Goal: Task Accomplishment & Management: Use online tool/utility

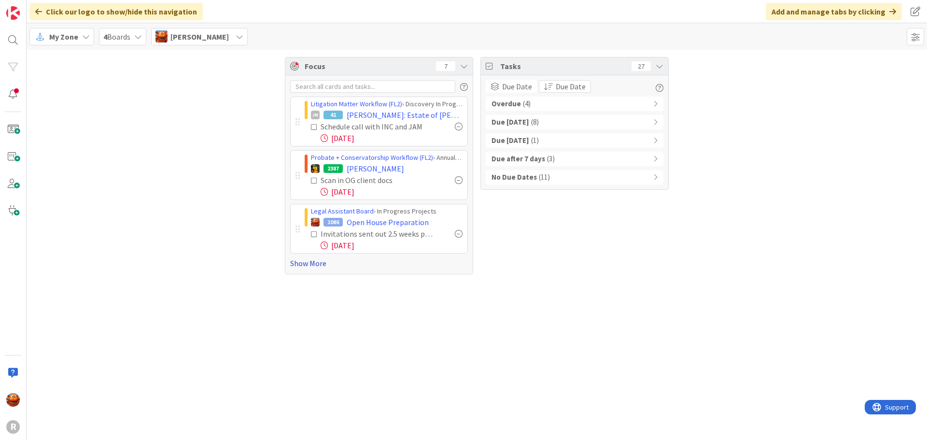
click at [317, 260] on link "Show More" at bounding box center [379, 263] width 178 height 12
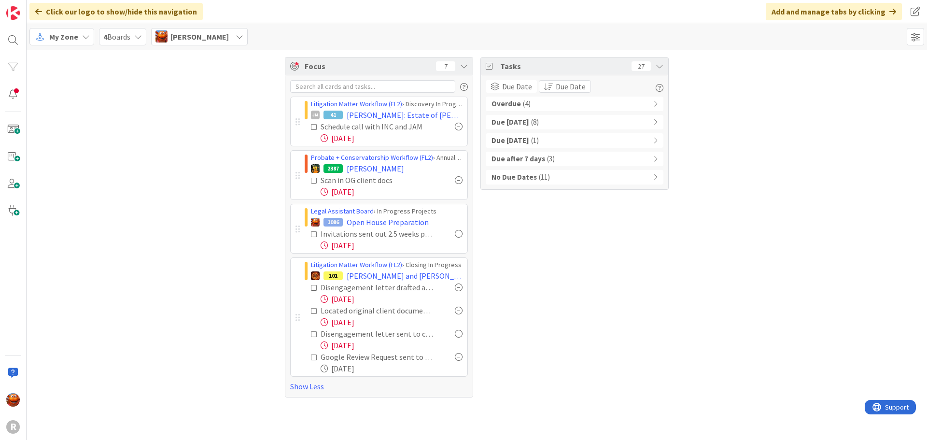
click at [541, 102] on div "Overdue ( 4 )" at bounding box center [575, 104] width 178 height 14
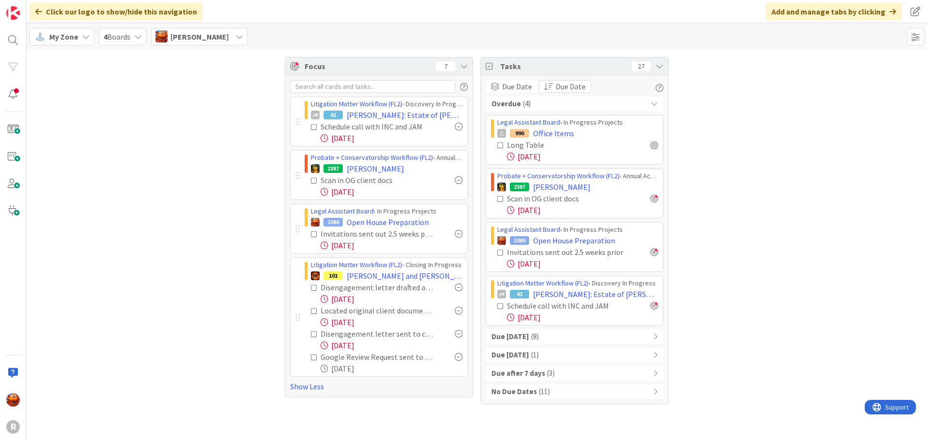
click at [543, 335] on div "Due [DATE] ( 8 )" at bounding box center [575, 336] width 178 height 14
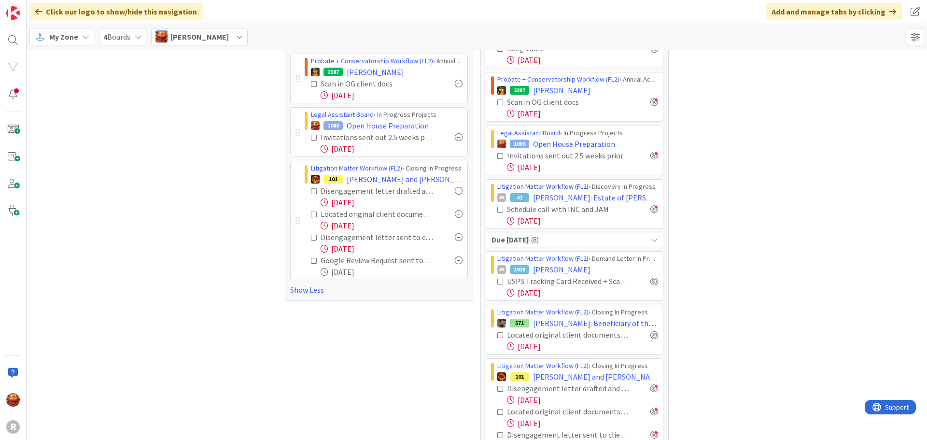
scroll to position [145, 0]
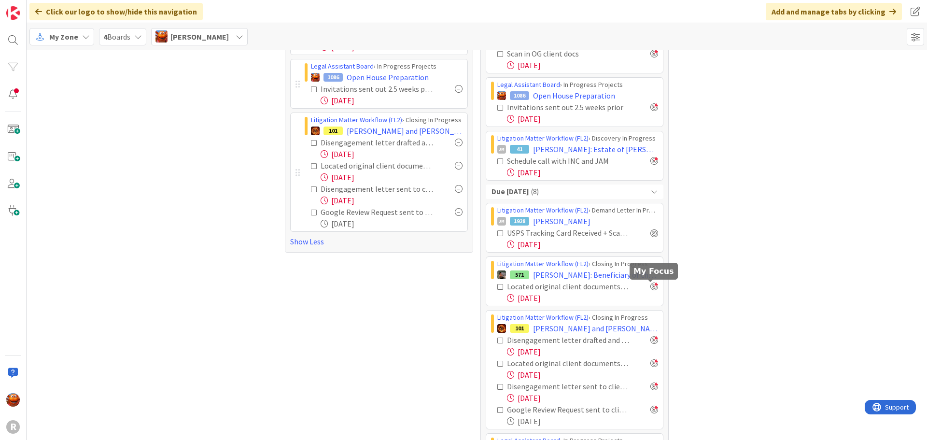
click at [650, 288] on div at bounding box center [654, 286] width 8 height 8
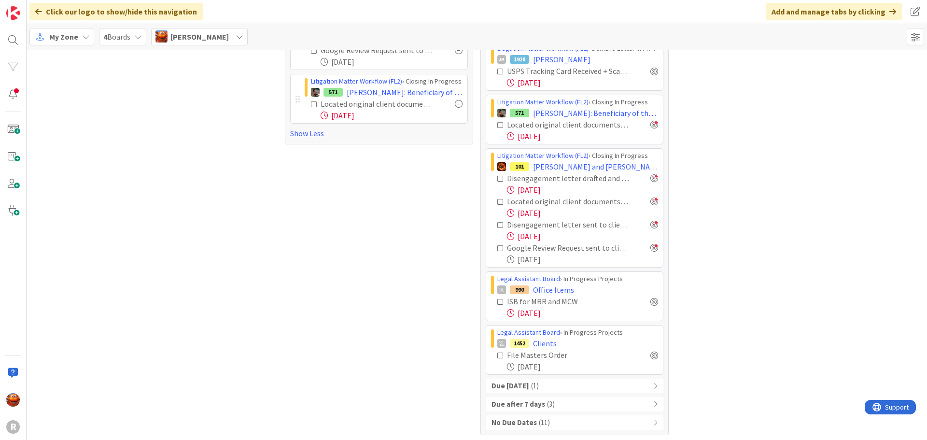
scroll to position [309, 0]
click at [650, 354] on div at bounding box center [654, 353] width 8 height 8
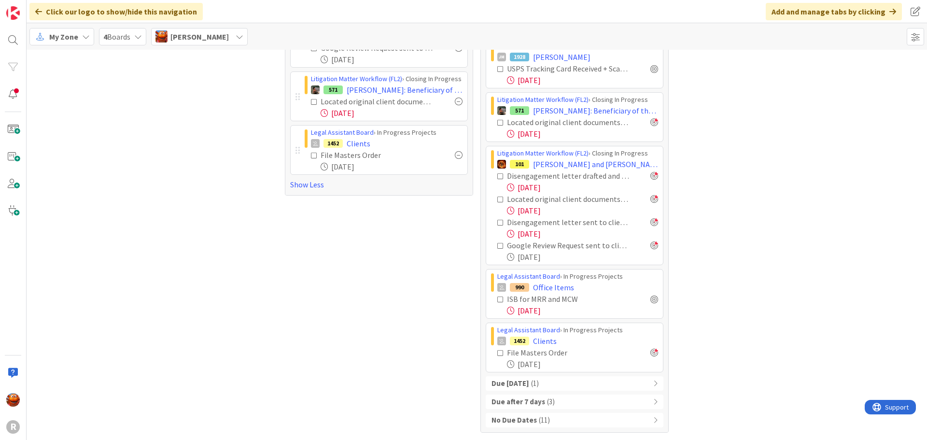
click at [600, 383] on div "Due [DATE] ( 1 )" at bounding box center [575, 383] width 178 height 14
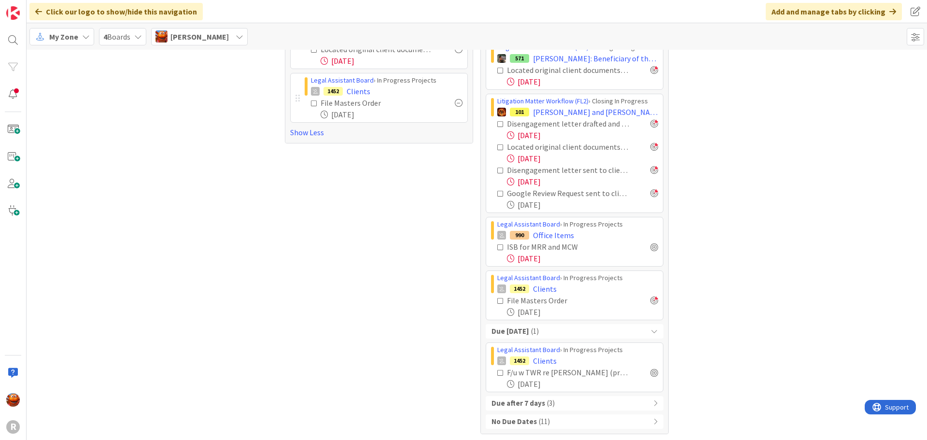
scroll to position [363, 0]
click at [553, 395] on div "Due after 7 days ( 3 )" at bounding box center [575, 401] width 178 height 14
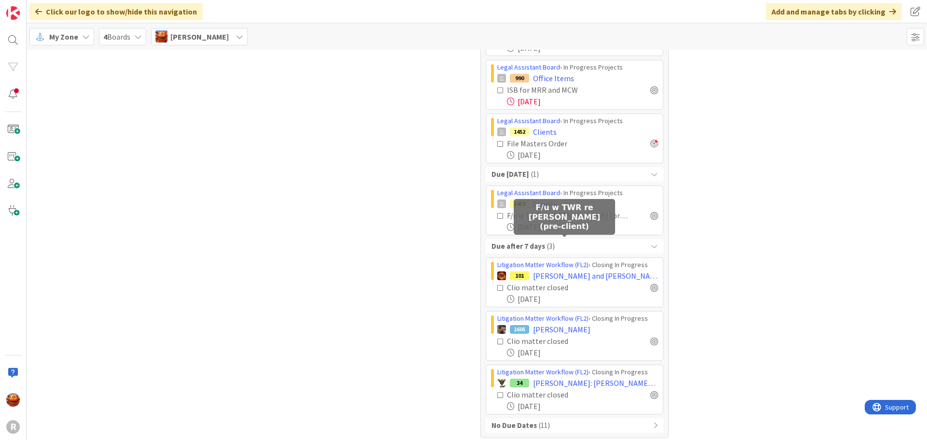
scroll to position [523, 0]
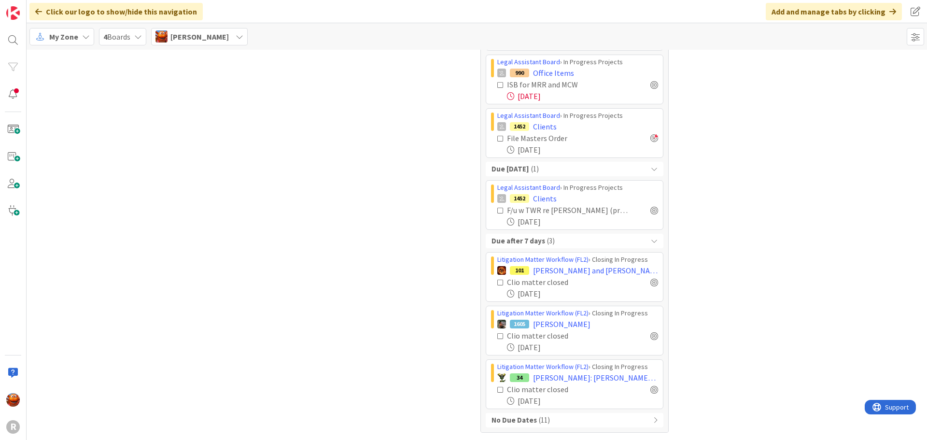
click at [564, 416] on div "No Due Dates ( 11 )" at bounding box center [575, 420] width 178 height 14
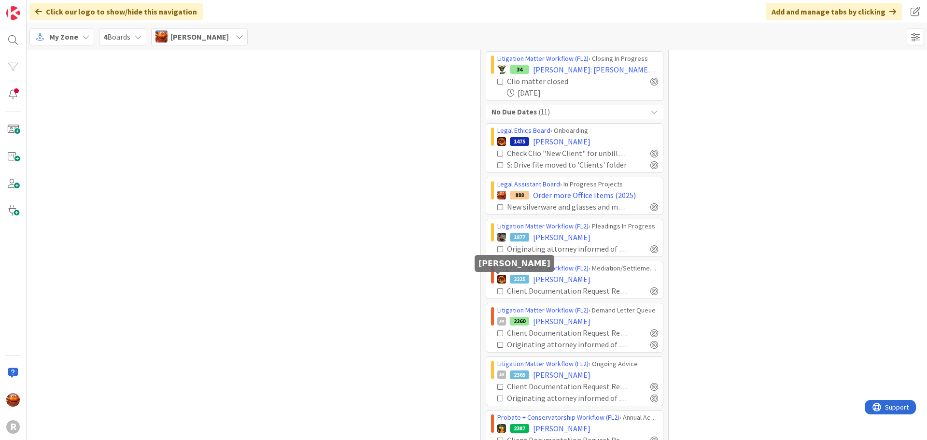
scroll to position [815, 0]
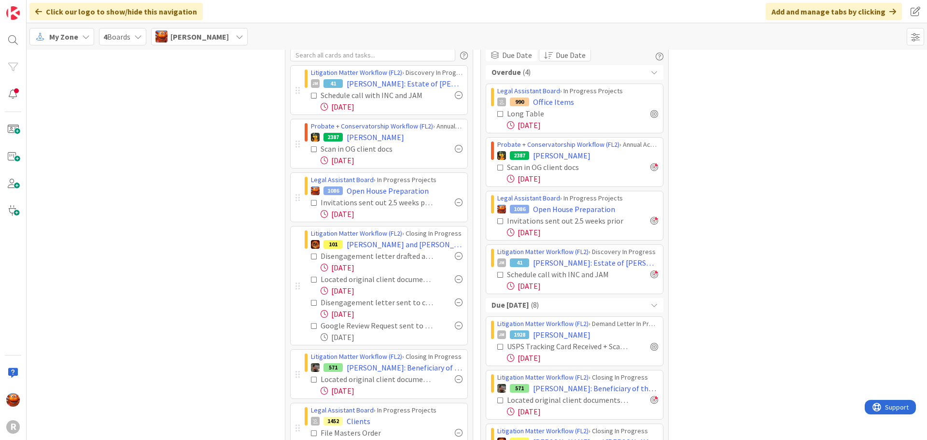
scroll to position [0, 0]
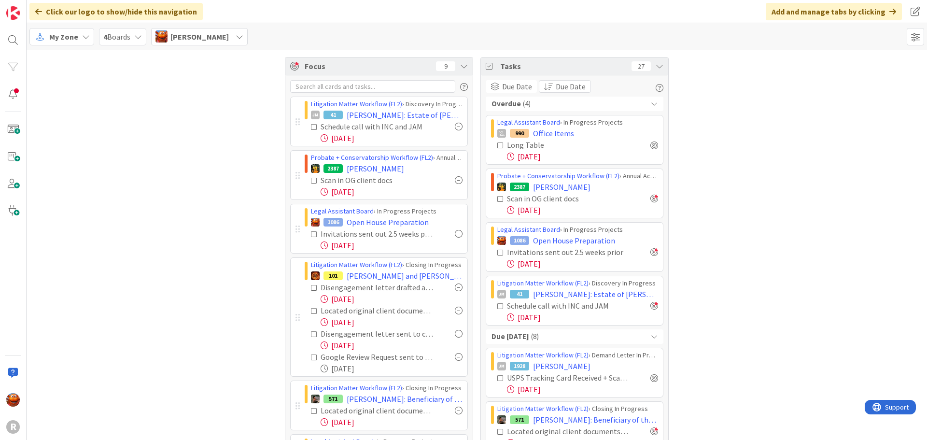
click at [76, 35] on span "My Zone" at bounding box center [63, 37] width 29 height 12
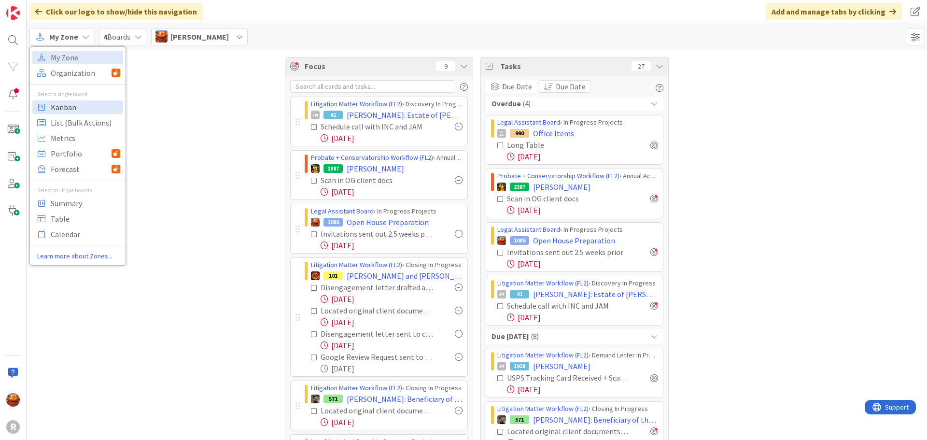
click at [81, 106] on span "Kanban" at bounding box center [86, 107] width 70 height 14
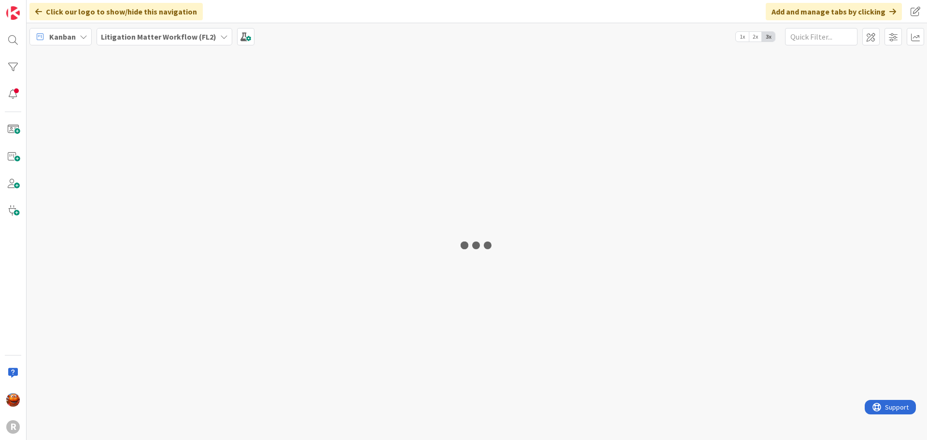
click at [153, 39] on b "Litigation Matter Workflow (FL2)" at bounding box center [158, 37] width 115 height 10
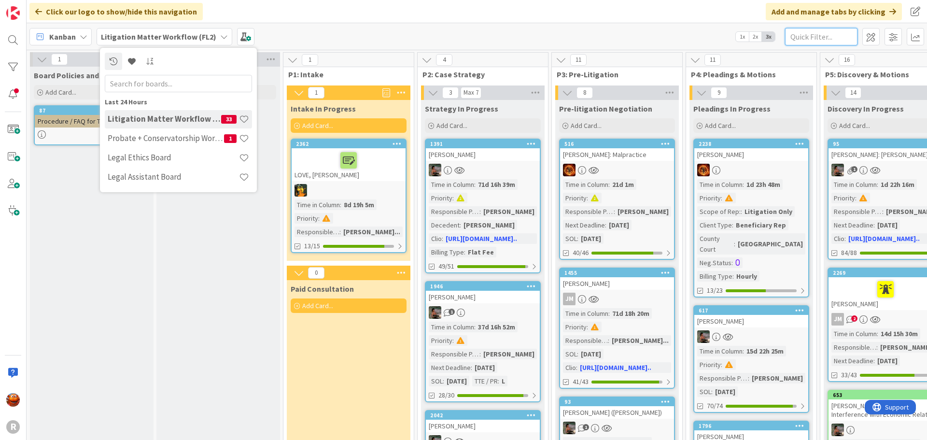
click at [798, 29] on input "text" at bounding box center [821, 36] width 72 height 17
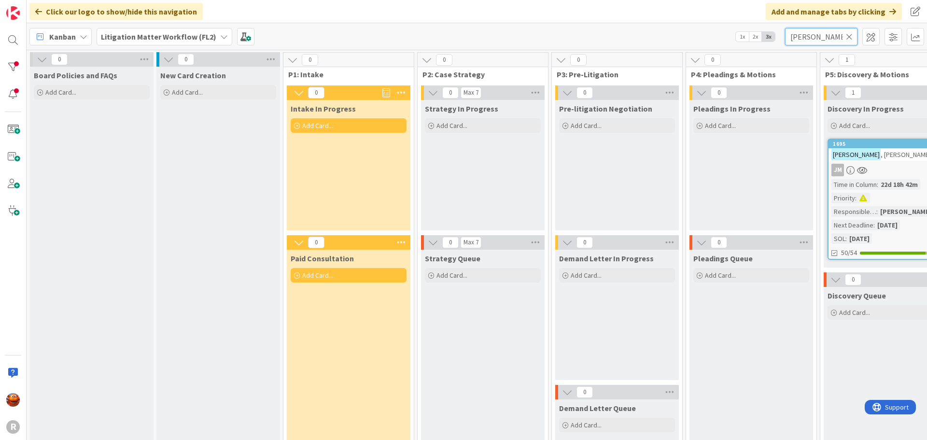
type input "[PERSON_NAME]"
click at [878, 168] on div "JM" at bounding box center [885, 170] width 114 height 13
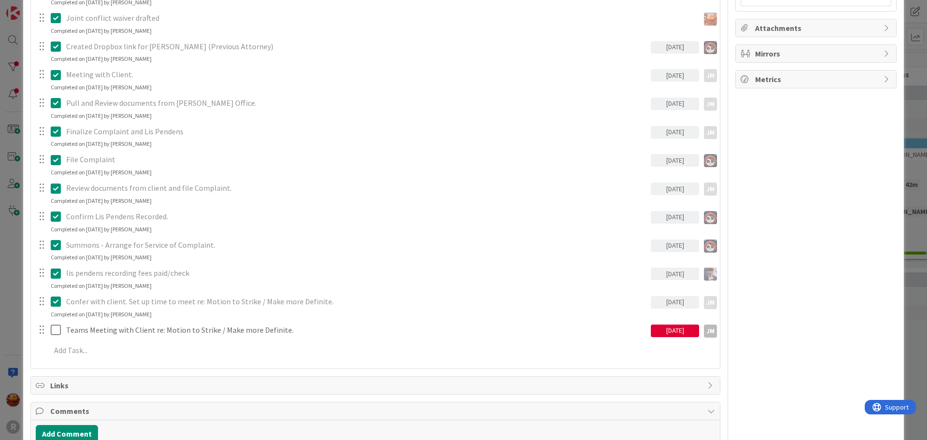
scroll to position [821, 0]
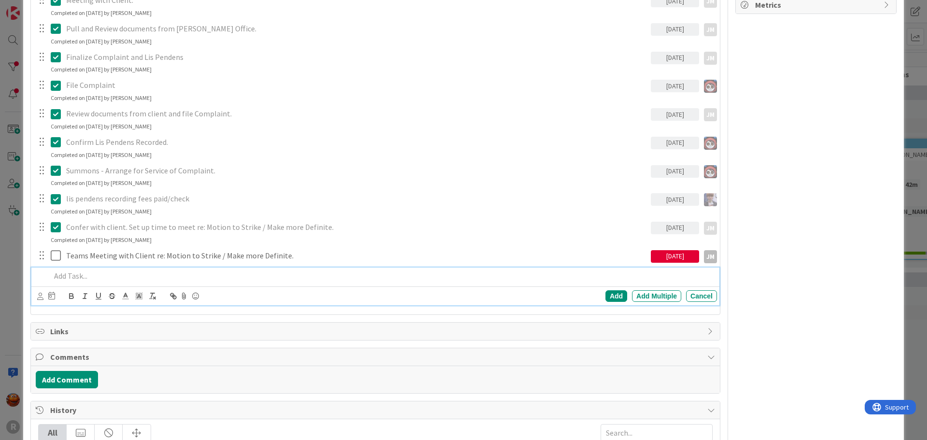
type textarea "x"
click at [97, 276] on p at bounding box center [382, 275] width 662 height 11
click at [43, 294] on icon at bounding box center [40, 296] width 6 height 7
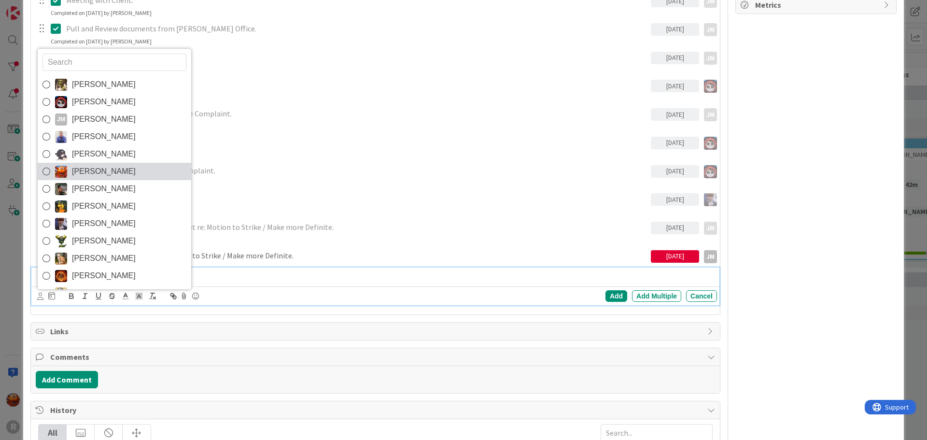
click at [104, 166] on span "[PERSON_NAME]" at bounding box center [104, 171] width 64 height 14
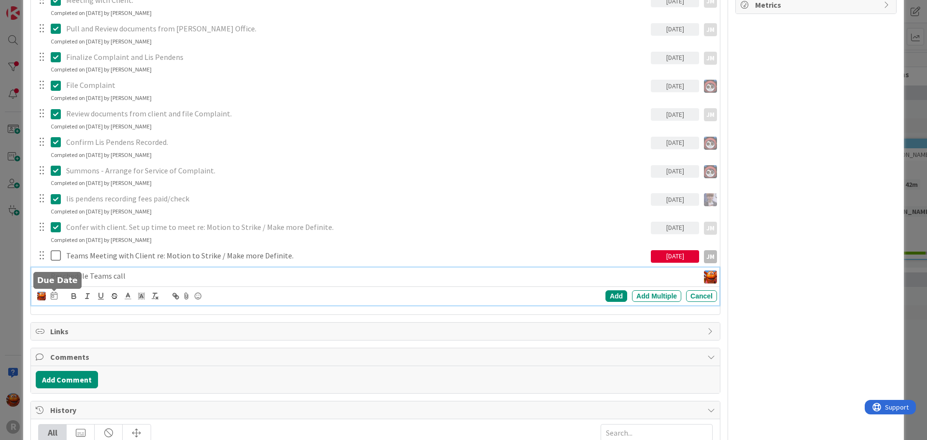
click at [53, 294] on icon at bounding box center [54, 296] width 7 height 8
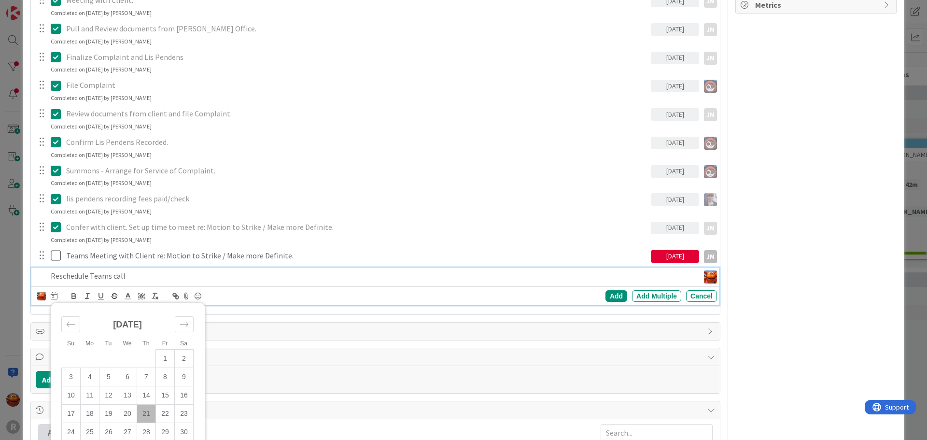
click at [150, 420] on td "21" at bounding box center [146, 414] width 19 height 18
click at [605, 296] on div "Add" at bounding box center [616, 296] width 22 height 12
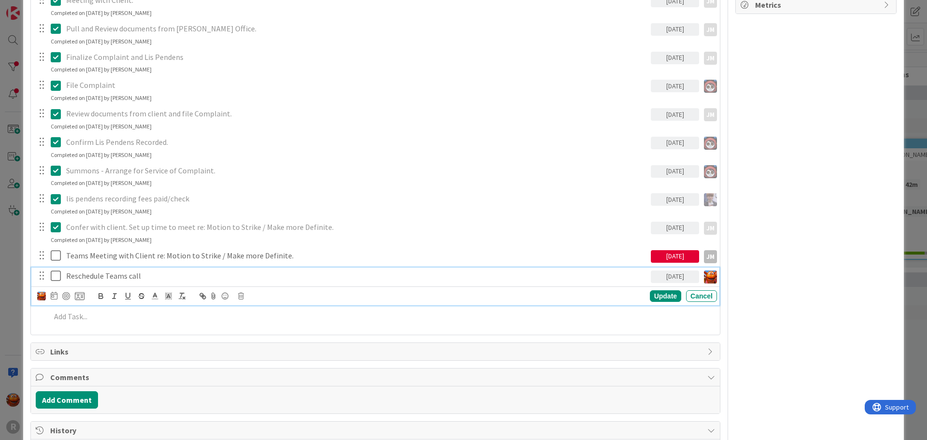
click at [66, 278] on p "Reschedule Teams call" at bounding box center [356, 275] width 581 height 11
click at [66, 294] on div at bounding box center [66, 296] width 8 height 8
click at [15, 256] on div "ID 1695 Litigation Matter Workflow (FL2) Discovery In Progress Title 14 / 128 […" at bounding box center [463, 220] width 927 height 440
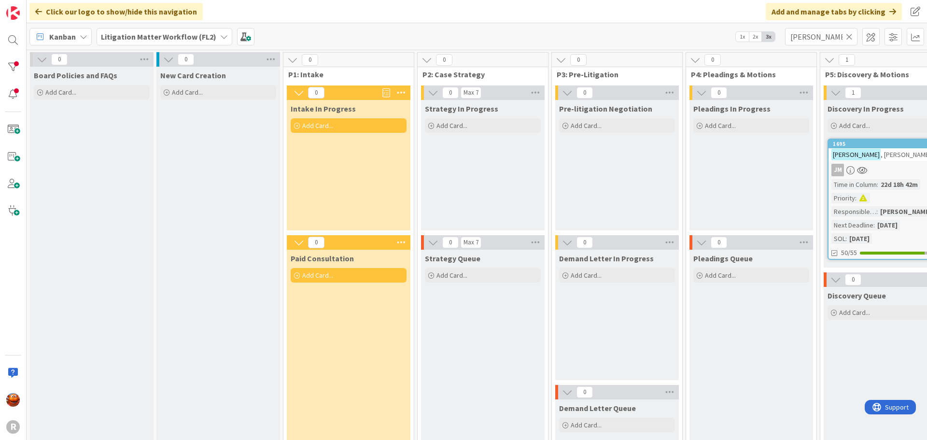
click at [62, 34] on span "Kanban" at bounding box center [62, 37] width 27 height 12
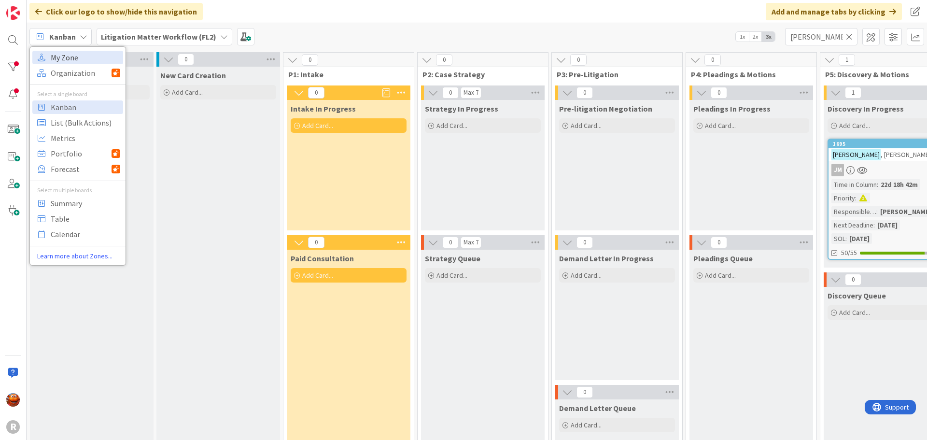
click at [71, 63] on span "My Zone" at bounding box center [86, 57] width 70 height 14
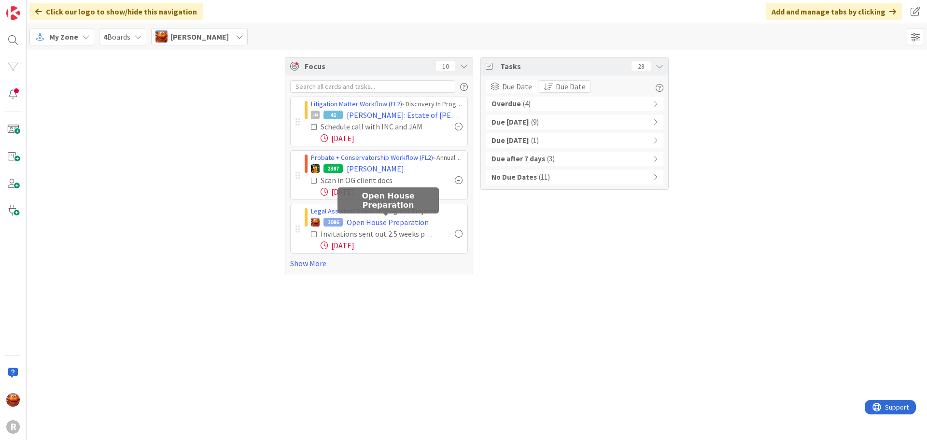
click at [373, 213] on div "Legal Assistant Board › In Progress Projects" at bounding box center [387, 211] width 152 height 10
click at [371, 222] on span "Open House Preparation" at bounding box center [388, 222] width 82 height 12
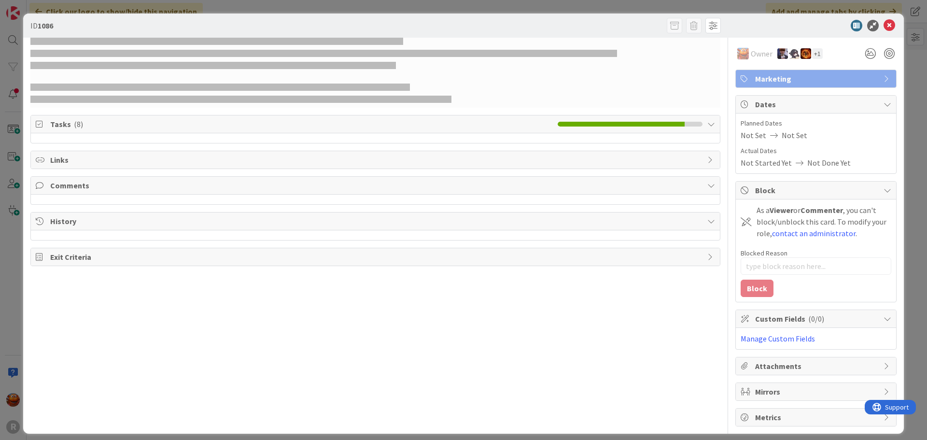
type textarea "x"
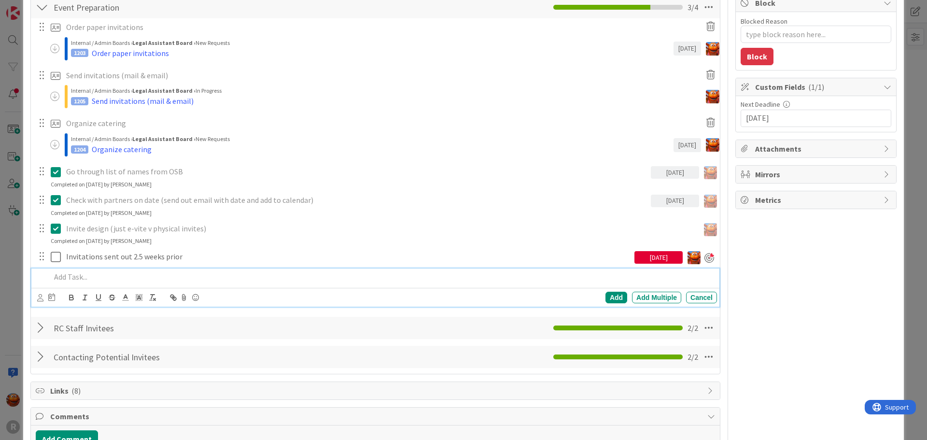
click at [110, 273] on p at bounding box center [382, 276] width 662 height 11
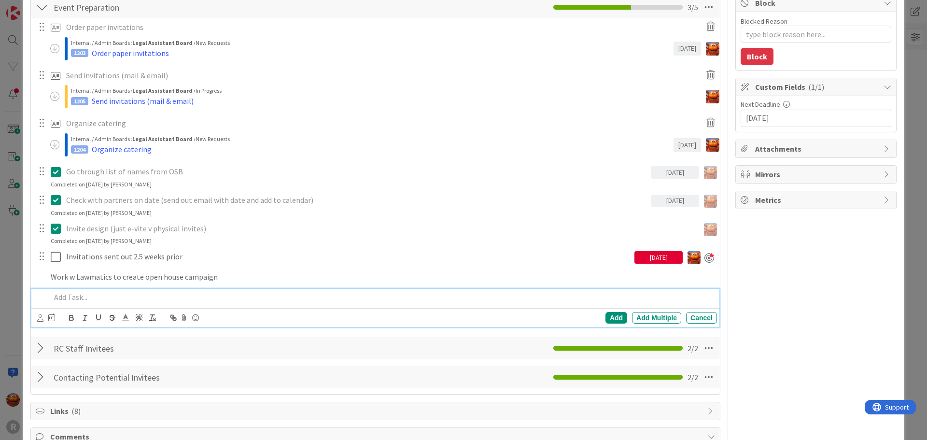
scroll to position [213, 0]
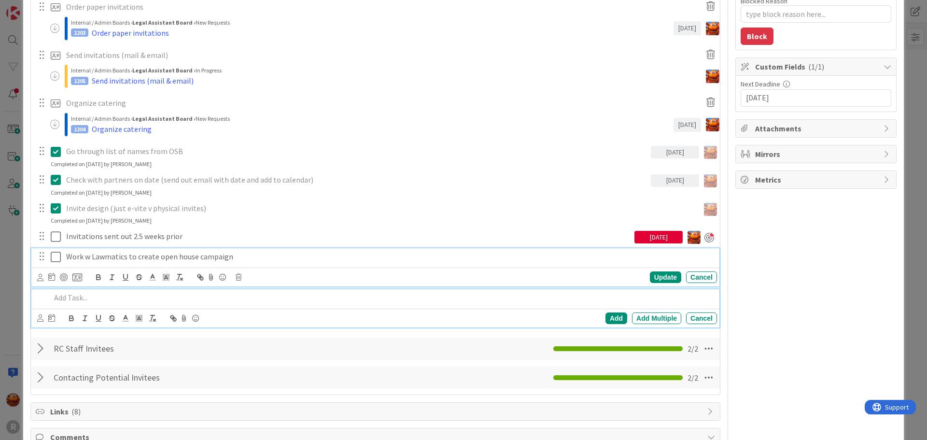
click at [167, 264] on div "Work w Lawmatics to create open house campaign Update Cancel" at bounding box center [375, 267] width 688 height 38
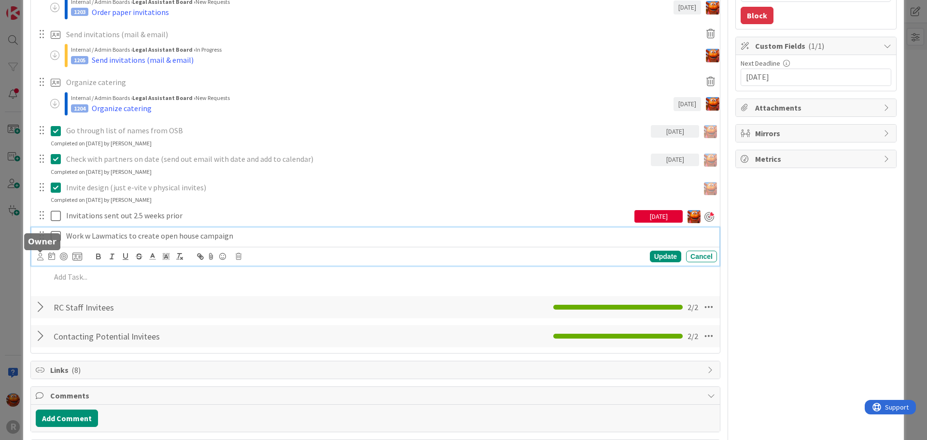
click at [39, 256] on icon at bounding box center [40, 256] width 6 height 7
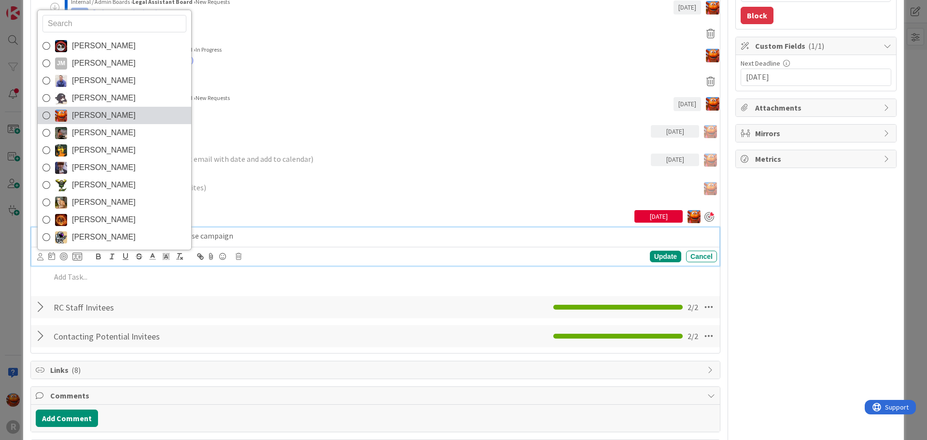
click at [97, 117] on span "[PERSON_NAME]" at bounding box center [104, 115] width 64 height 14
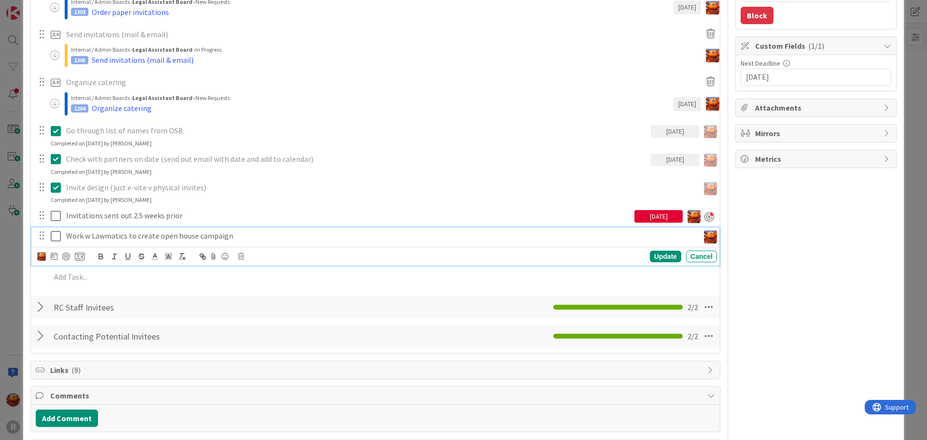
type textarea "x"
click at [55, 255] on icon at bounding box center [54, 256] width 7 height 8
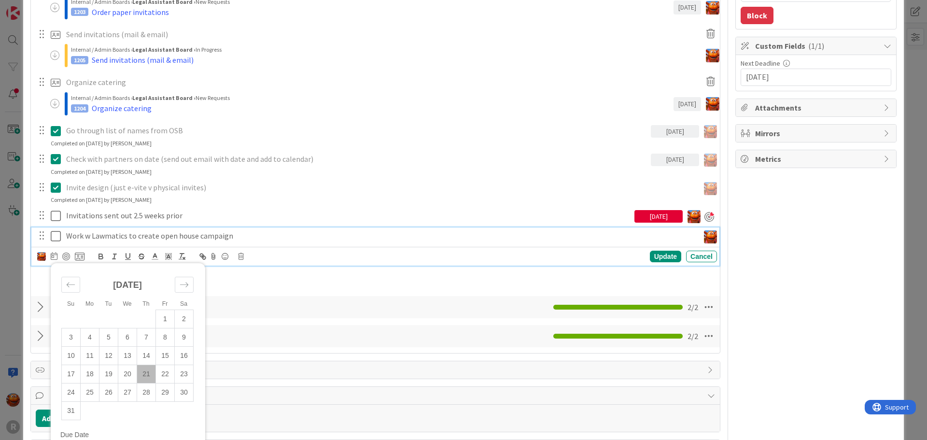
click at [146, 377] on td "21" at bounding box center [146, 374] width 19 height 18
type input "[DATE]"
click at [62, 253] on div at bounding box center [66, 256] width 8 height 8
type textarea "x"
click at [656, 260] on div "Update" at bounding box center [665, 257] width 31 height 12
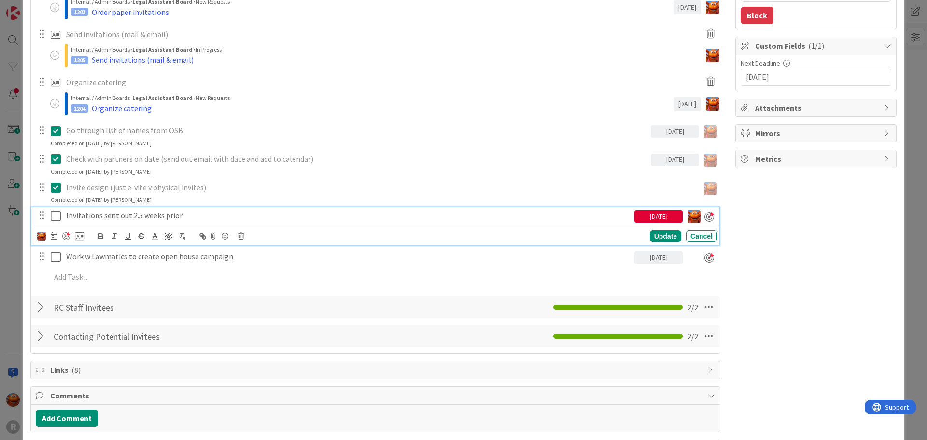
click at [115, 213] on p "Invitations sent out 2.5 weeks prior" at bounding box center [348, 215] width 564 height 11
click at [55, 235] on icon at bounding box center [54, 236] width 7 height 8
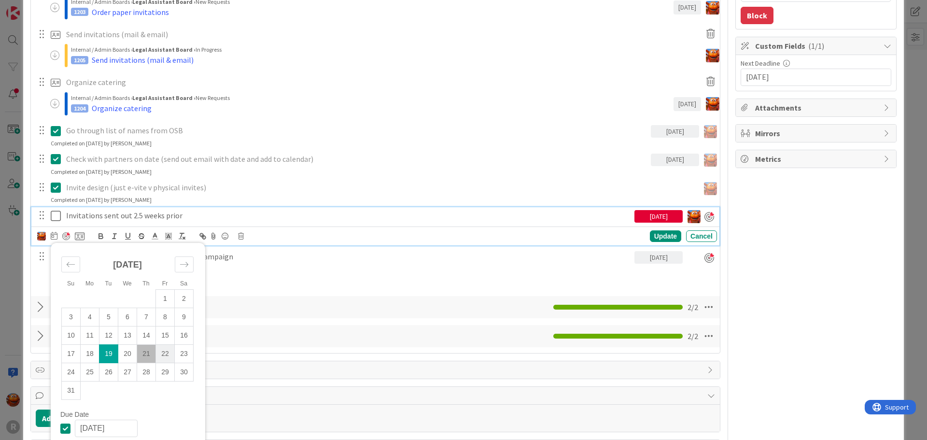
click at [166, 352] on td "22" at bounding box center [165, 354] width 19 height 18
type input "[DATE]"
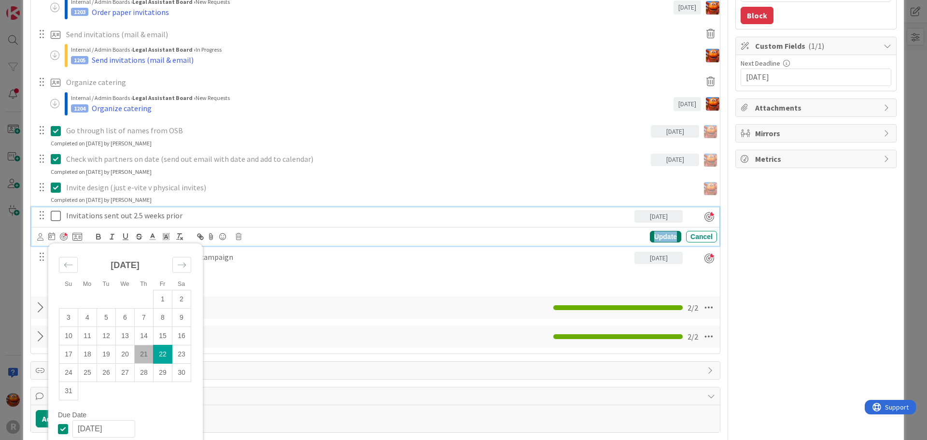
click at [656, 241] on div "Update" at bounding box center [665, 237] width 31 height 12
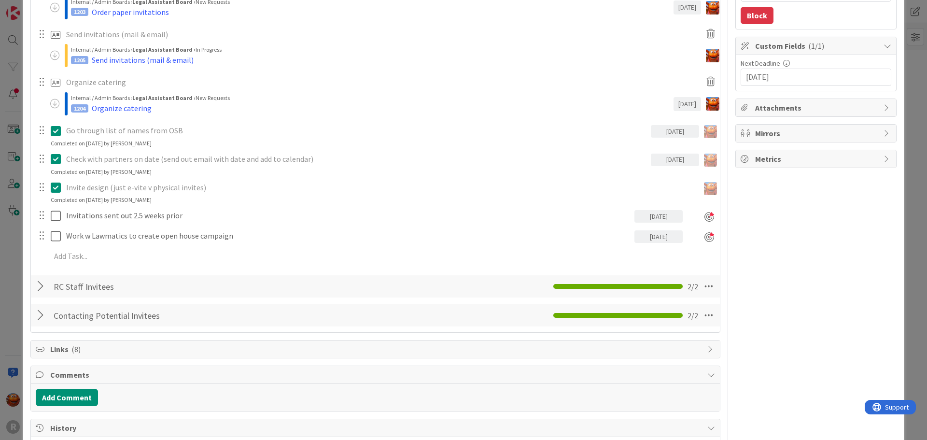
click at [8, 215] on div "ID 1086 Legal Assistant Board In Progress Projects Title 22 / 128 Open House Pr…" at bounding box center [463, 220] width 927 height 440
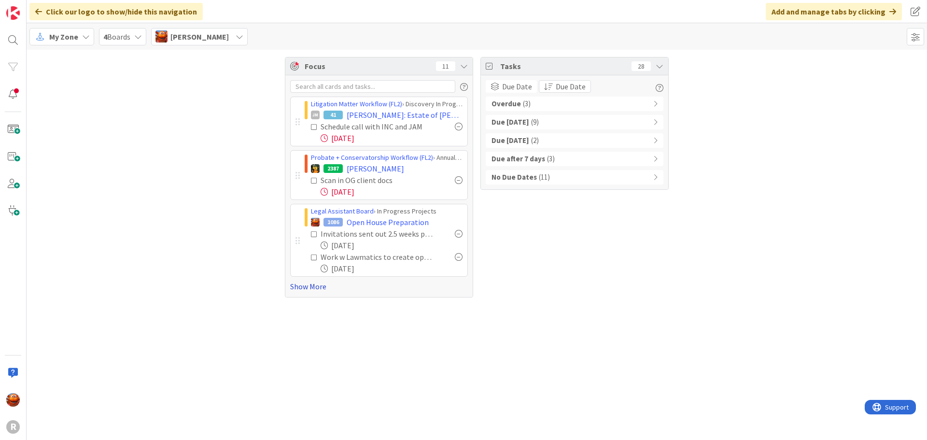
click at [304, 286] on link "Show More" at bounding box center [379, 286] width 178 height 12
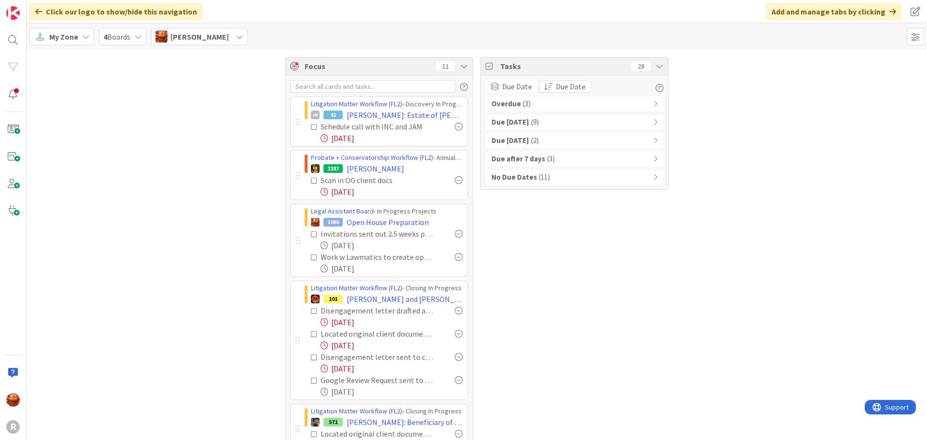
click at [459, 129] on div at bounding box center [459, 127] width 8 height 8
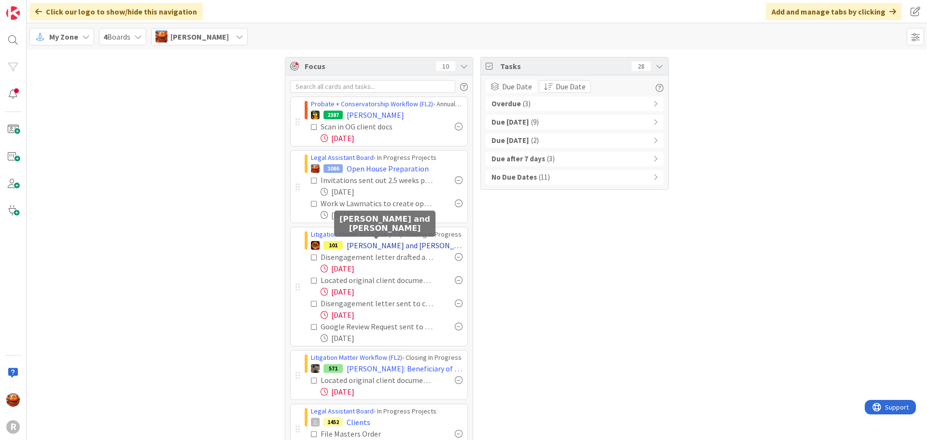
click at [368, 245] on span "[PERSON_NAME] and [PERSON_NAME]" at bounding box center [405, 245] width 116 height 12
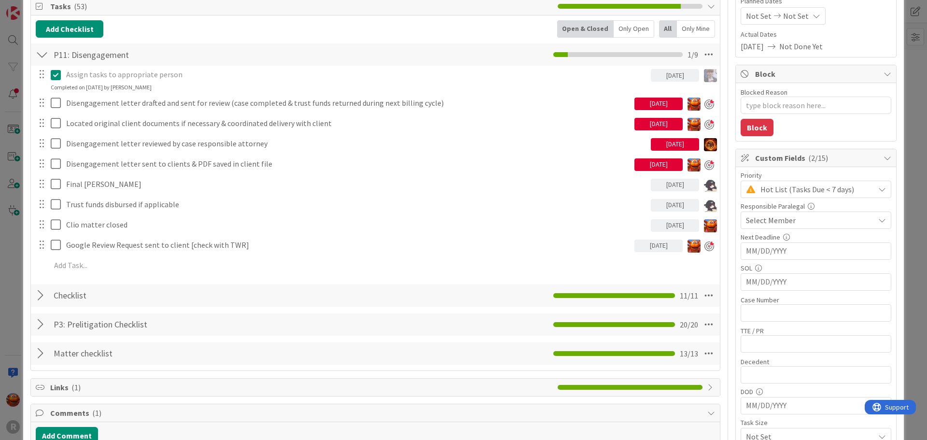
scroll to position [145, 0]
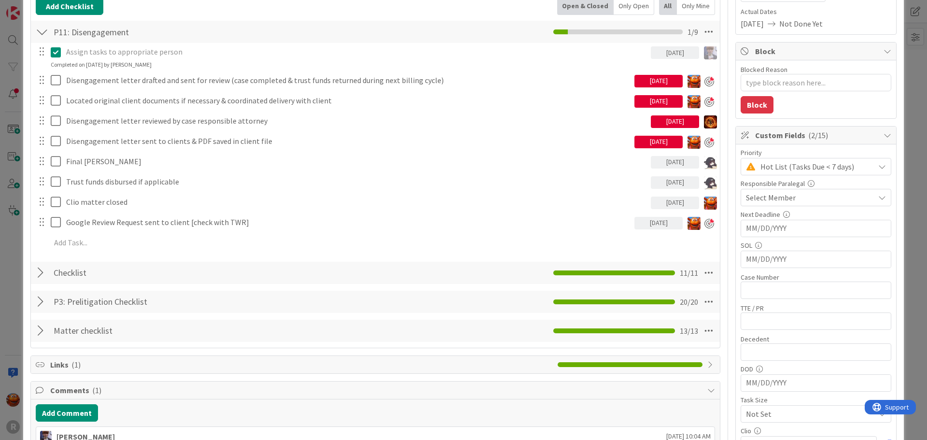
click at [35, 271] on div "Checklist Checklist Name 9 / 64 Checklist 11 / 11" at bounding box center [375, 273] width 689 height 22
click at [43, 274] on div at bounding box center [42, 272] width 13 height 17
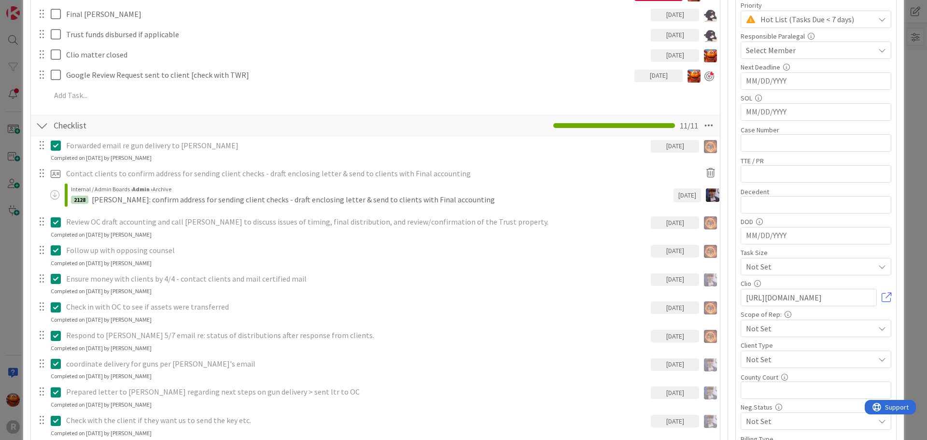
scroll to position [483, 0]
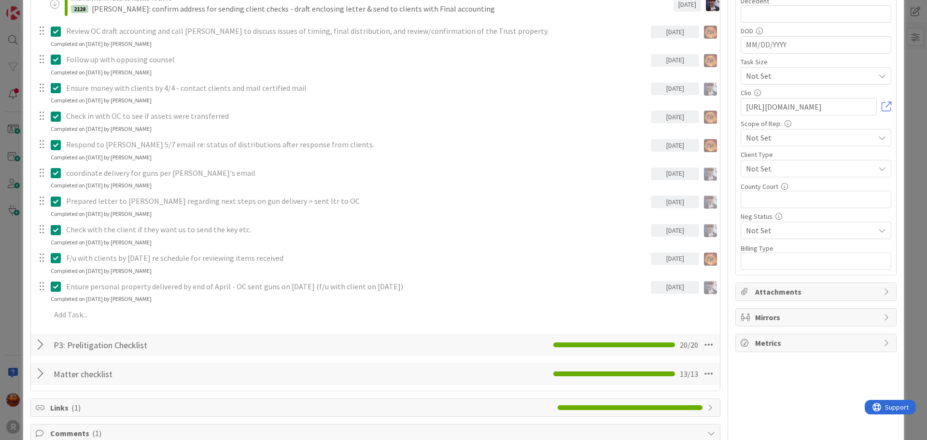
click at [9, 251] on div "ID 101 Litigation Matter Workflow (FL2) Closing In Progress Title 19 / 128 [PER…" at bounding box center [463, 220] width 927 height 440
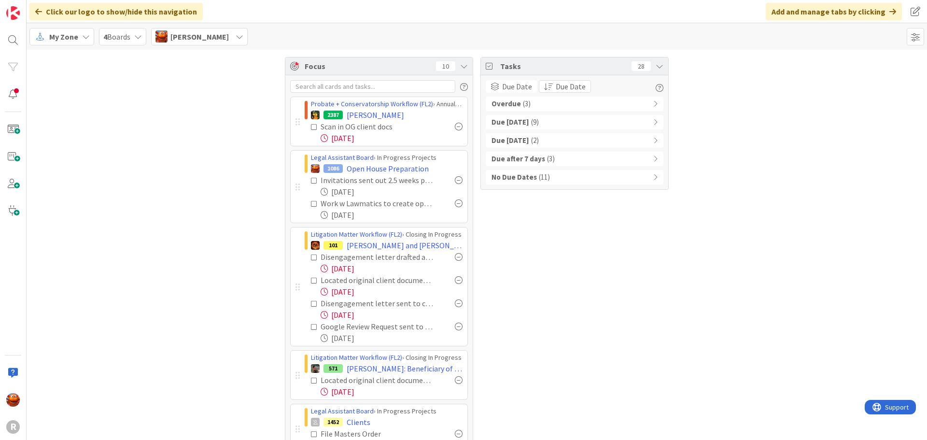
click at [554, 175] on div "No Due Dates ( 11 )" at bounding box center [575, 177] width 178 height 14
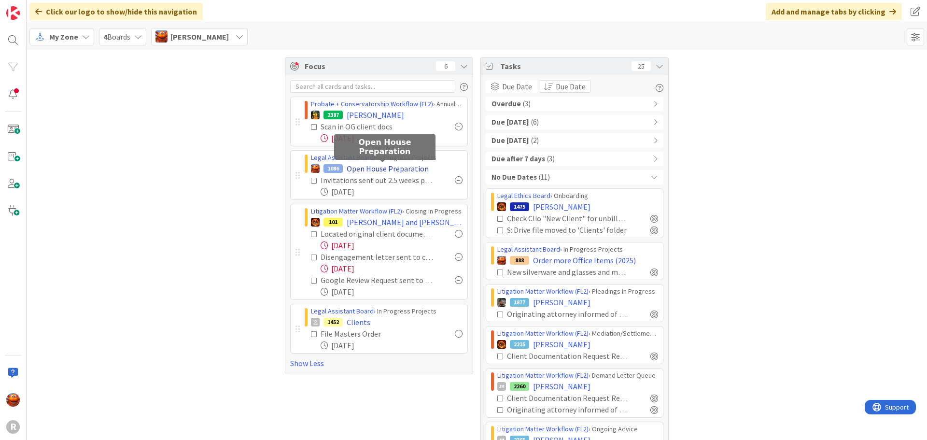
click at [347, 166] on span "Open House Preparation" at bounding box center [388, 169] width 82 height 12
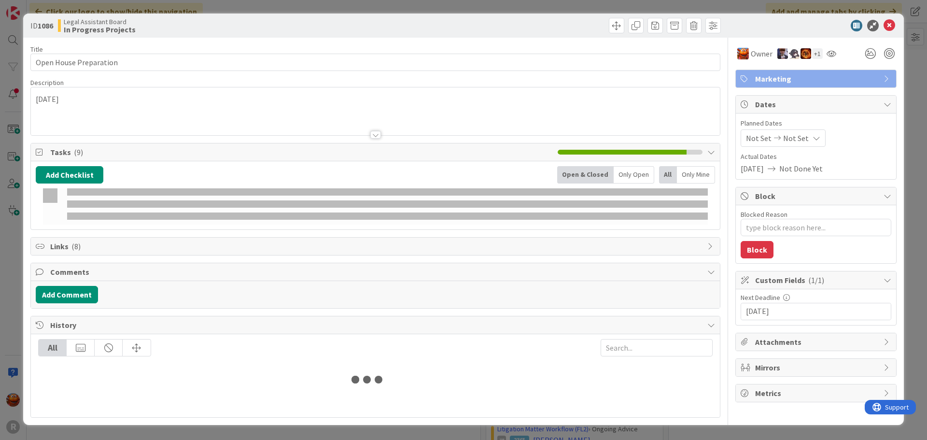
type textarea "x"
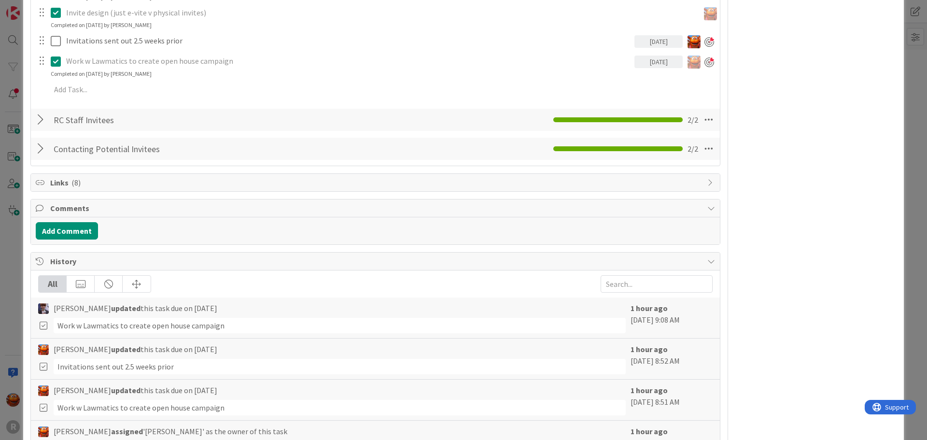
scroll to position [386, 0]
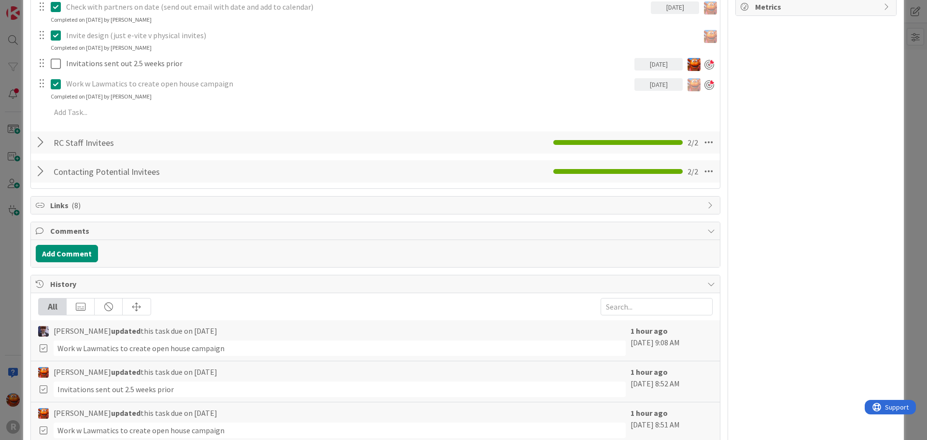
click at [39, 141] on div at bounding box center [42, 142] width 13 height 17
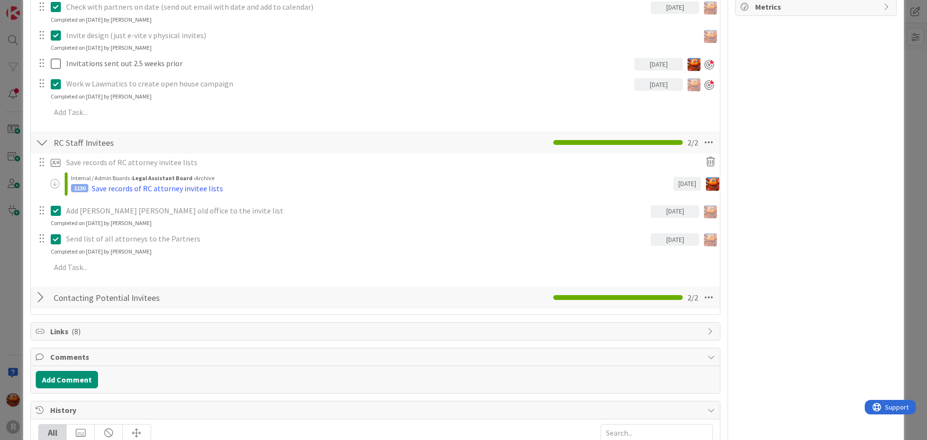
click at [39, 141] on div at bounding box center [42, 142] width 13 height 17
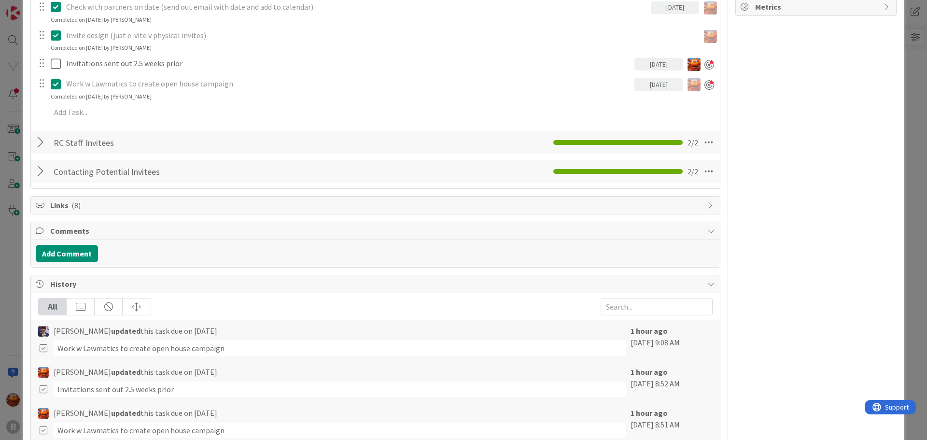
click at [43, 176] on div at bounding box center [42, 171] width 13 height 17
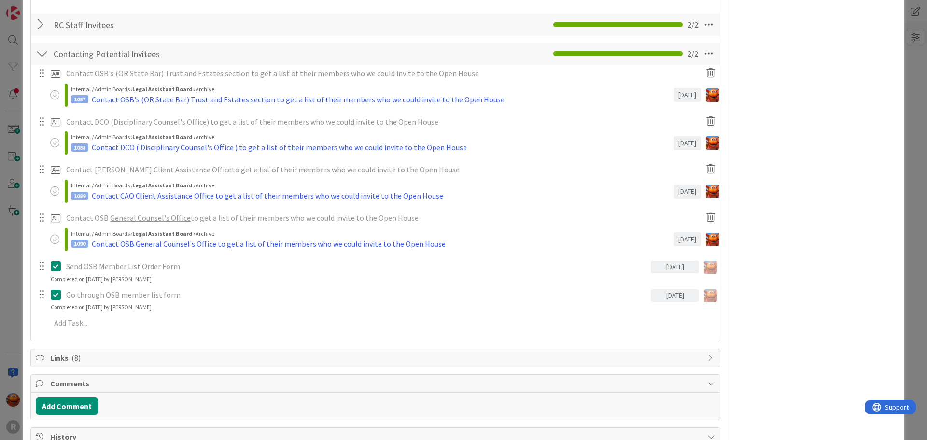
scroll to position [628, 0]
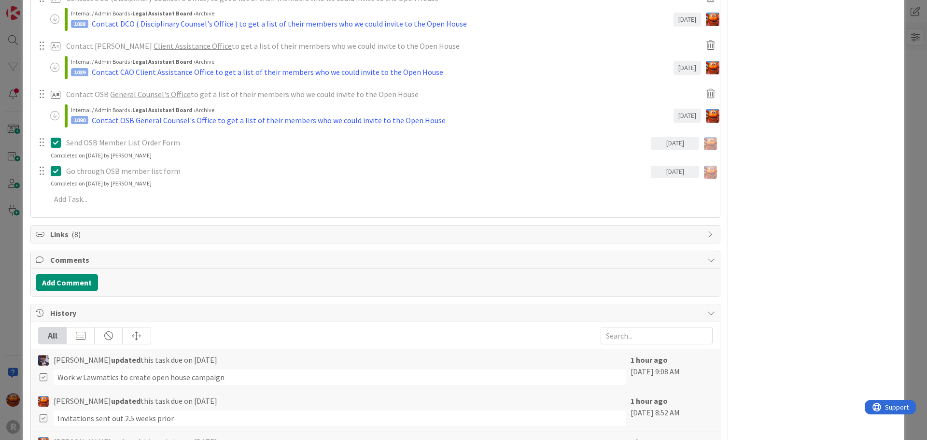
click at [4, 180] on div "ID 1086 Legal Assistant Board In Progress Projects Title 22 / 128 Open House Pr…" at bounding box center [463, 220] width 927 height 440
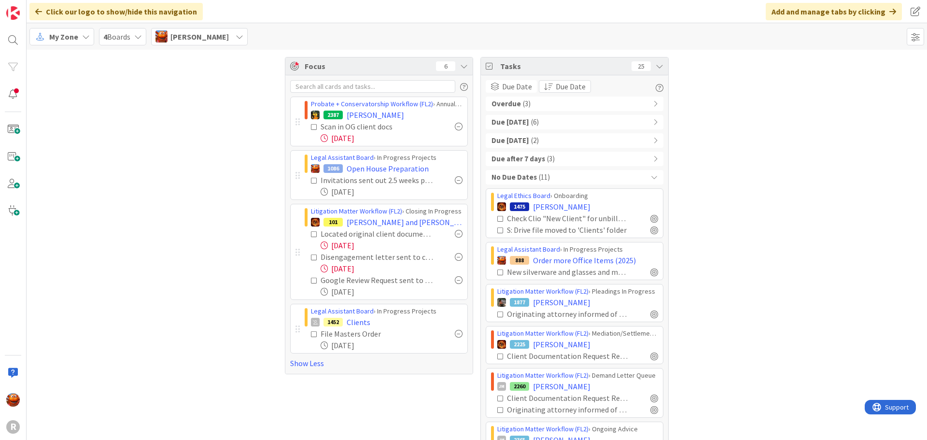
click at [70, 39] on span "My Zone" at bounding box center [63, 37] width 29 height 12
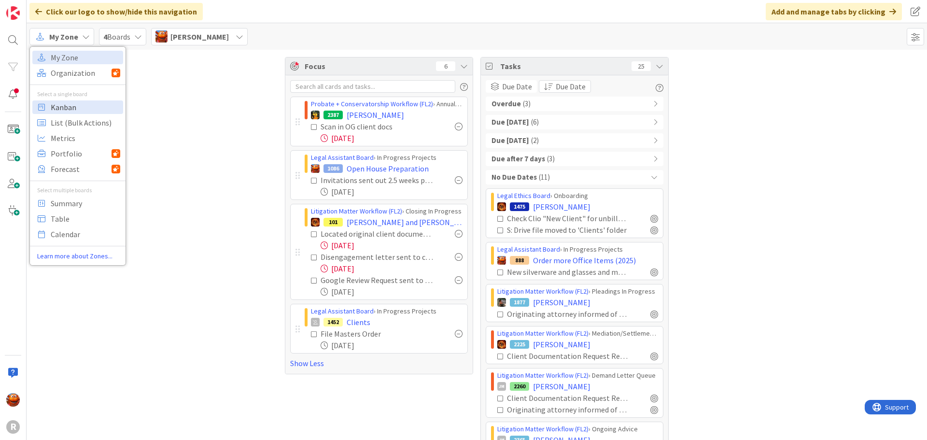
click at [85, 100] on span "Kanban" at bounding box center [86, 107] width 70 height 14
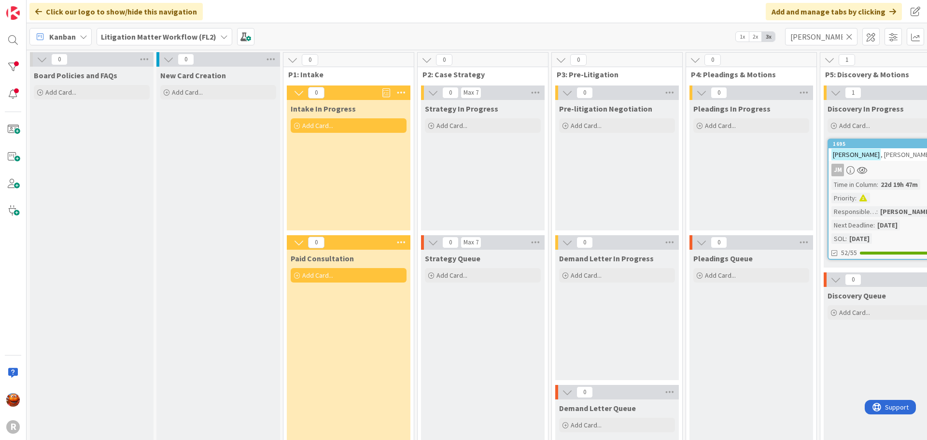
click at [155, 35] on b "Litigation Matter Workflow (FL2)" at bounding box center [158, 37] width 115 height 10
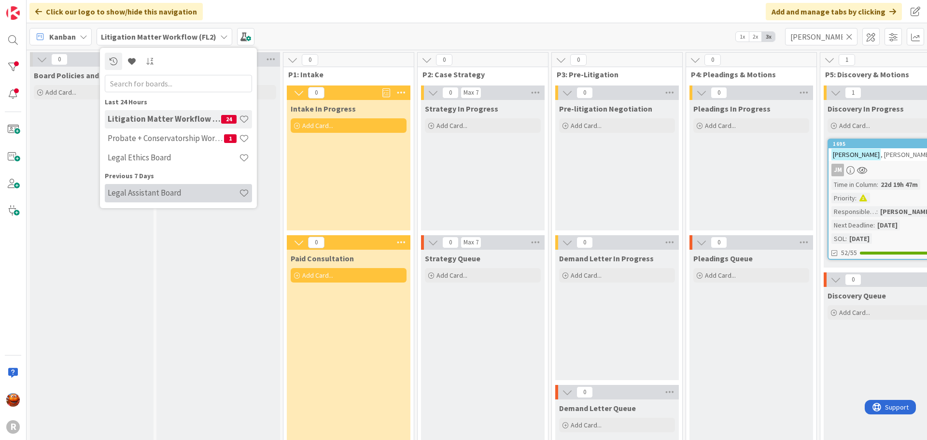
click at [151, 189] on h4 "Legal Assistant Board" at bounding box center [173, 193] width 131 height 10
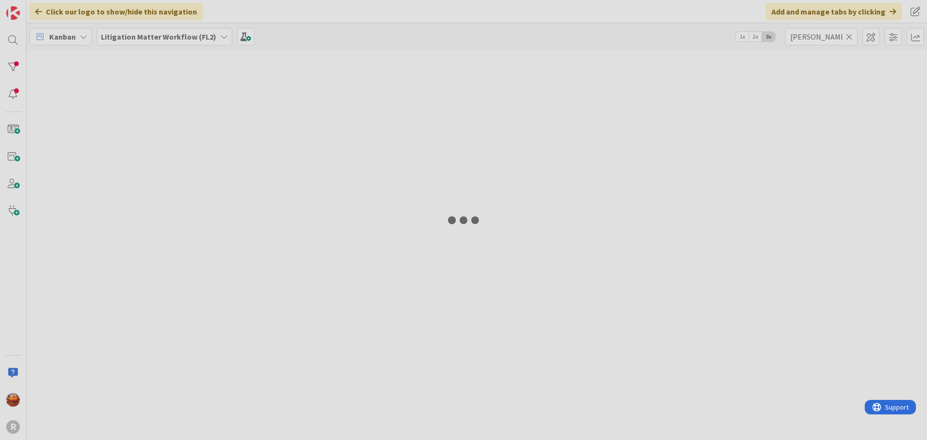
type input "[PERSON_NAME]"
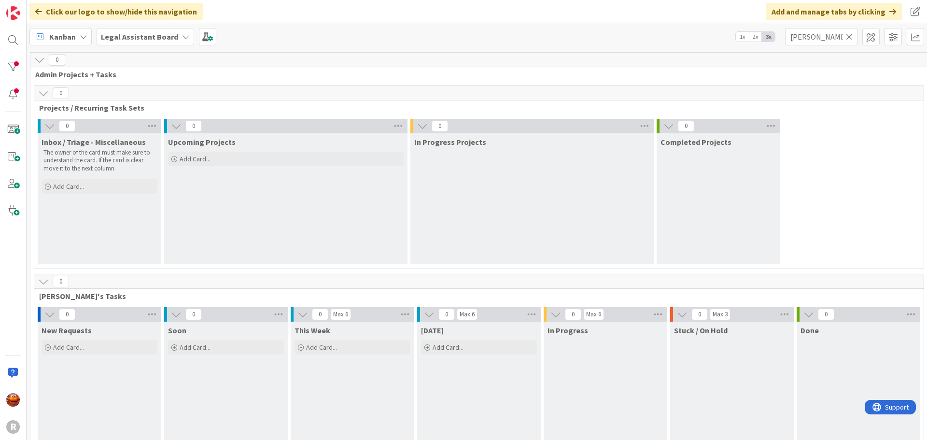
click at [849, 36] on icon at bounding box center [849, 36] width 7 height 9
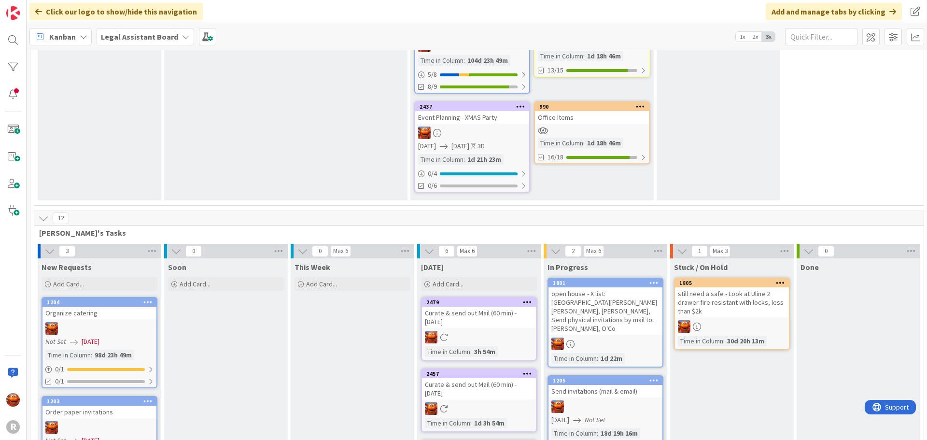
scroll to position [324, 0]
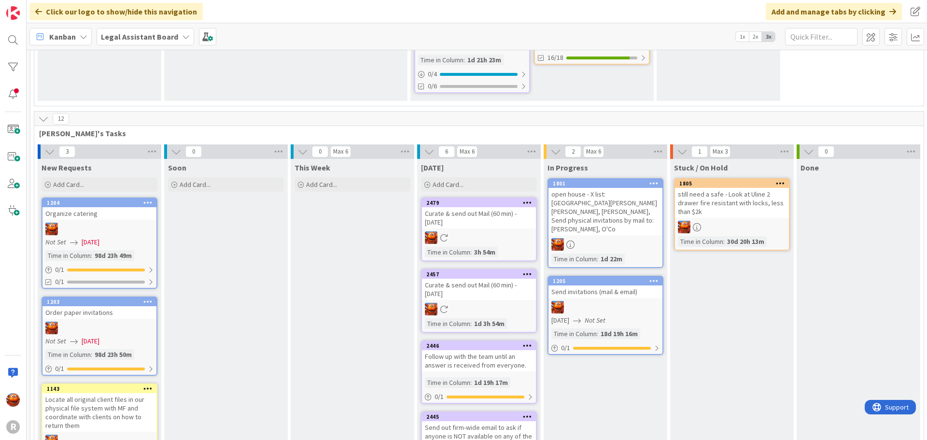
click at [603, 216] on div "open house - X list: [GEOGRAPHIC_DATA][PERSON_NAME] [PERSON_NAME], [PERSON_NAME…" at bounding box center [605, 211] width 114 height 47
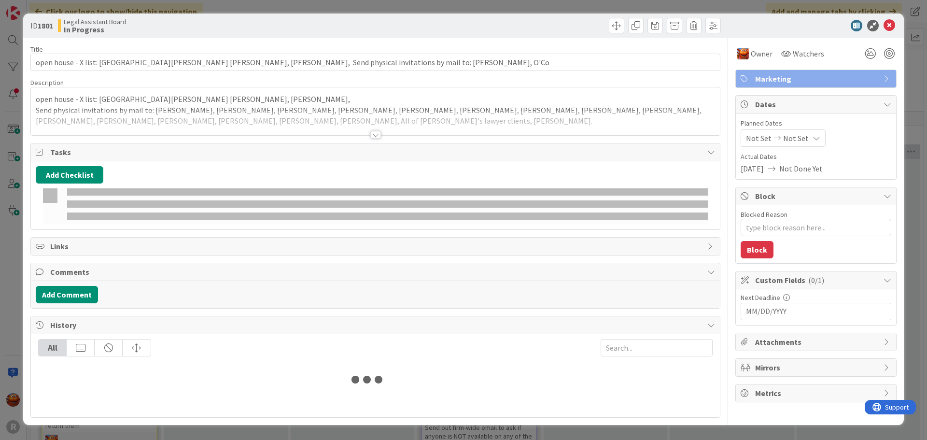
type textarea "x"
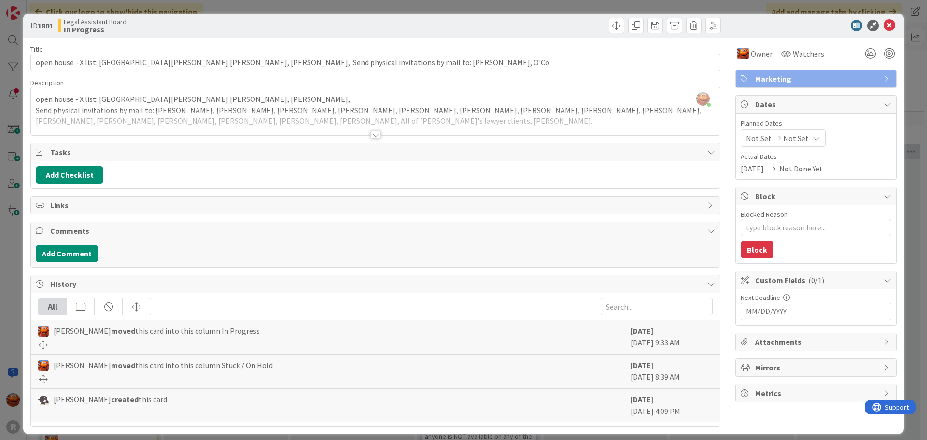
click at [371, 137] on div at bounding box center [375, 135] width 11 height 8
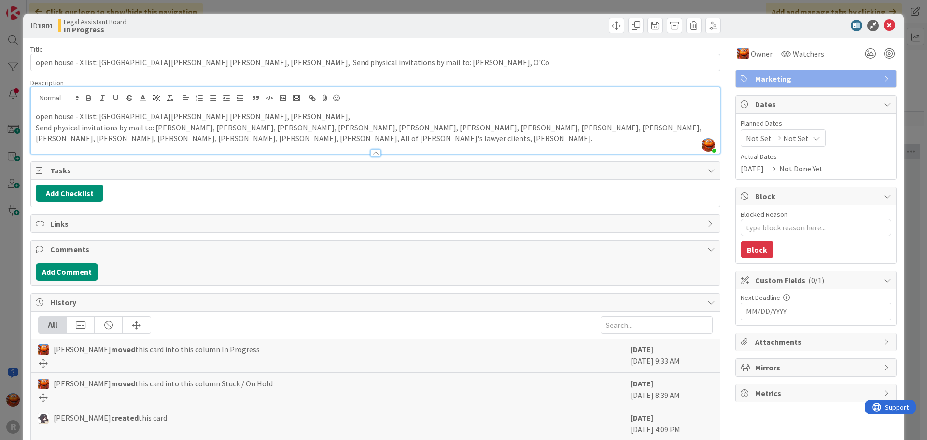
click at [11, 98] on div "ID 1801 Legal Assistant Board In Progress Title 128 / 128 open house - X list: …" at bounding box center [463, 220] width 927 height 440
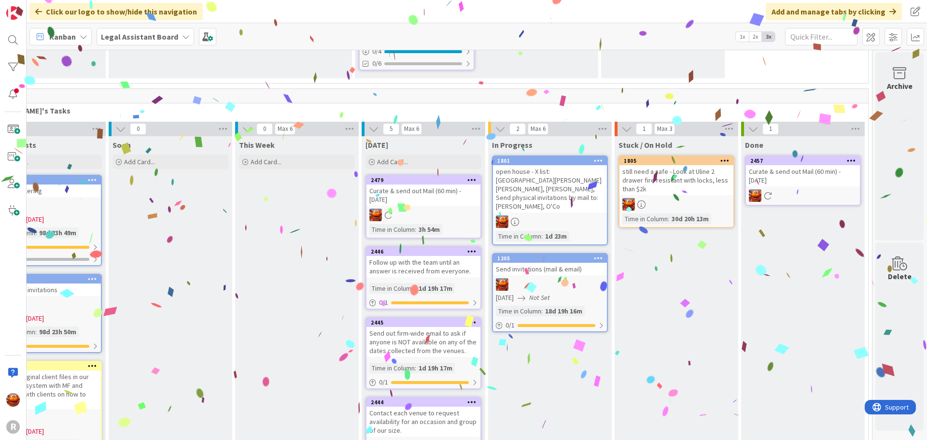
scroll to position [347, 0]
